Goal: Find specific page/section: Find specific page/section

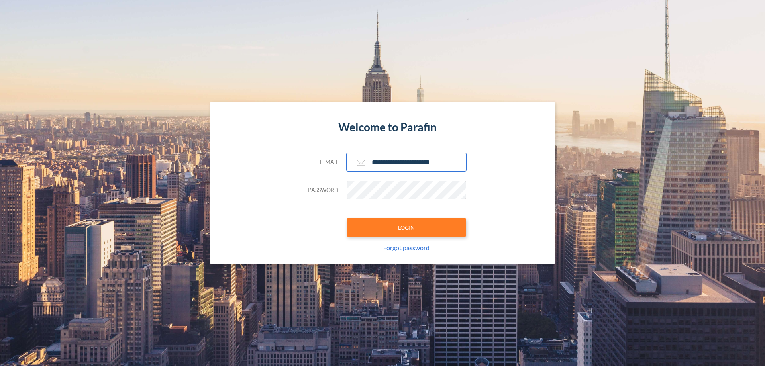
type input "**********"
click at [406, 228] on button "LOGIN" at bounding box center [407, 227] width 120 height 18
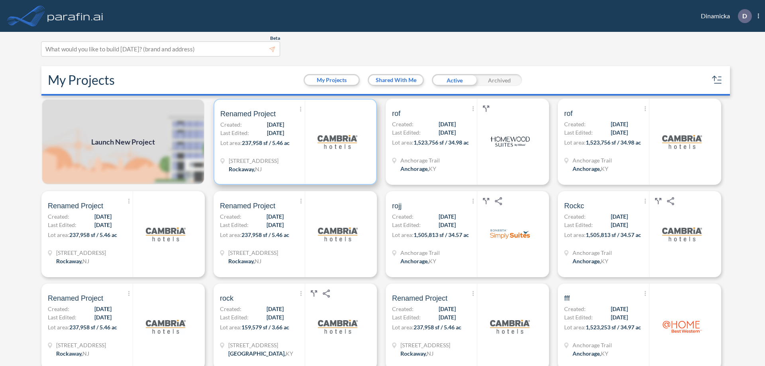
scroll to position [2, 0]
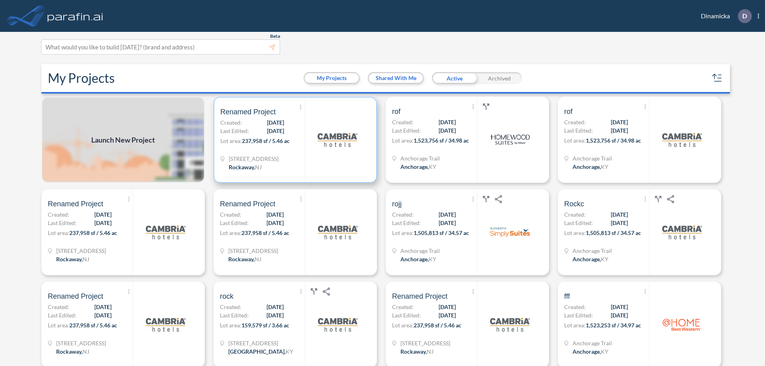
click at [294, 140] on p "Lot area: 237,958 sf / 5.46 ac" at bounding box center [262, 143] width 84 height 12
